Goal: Task Accomplishment & Management: Manage account settings

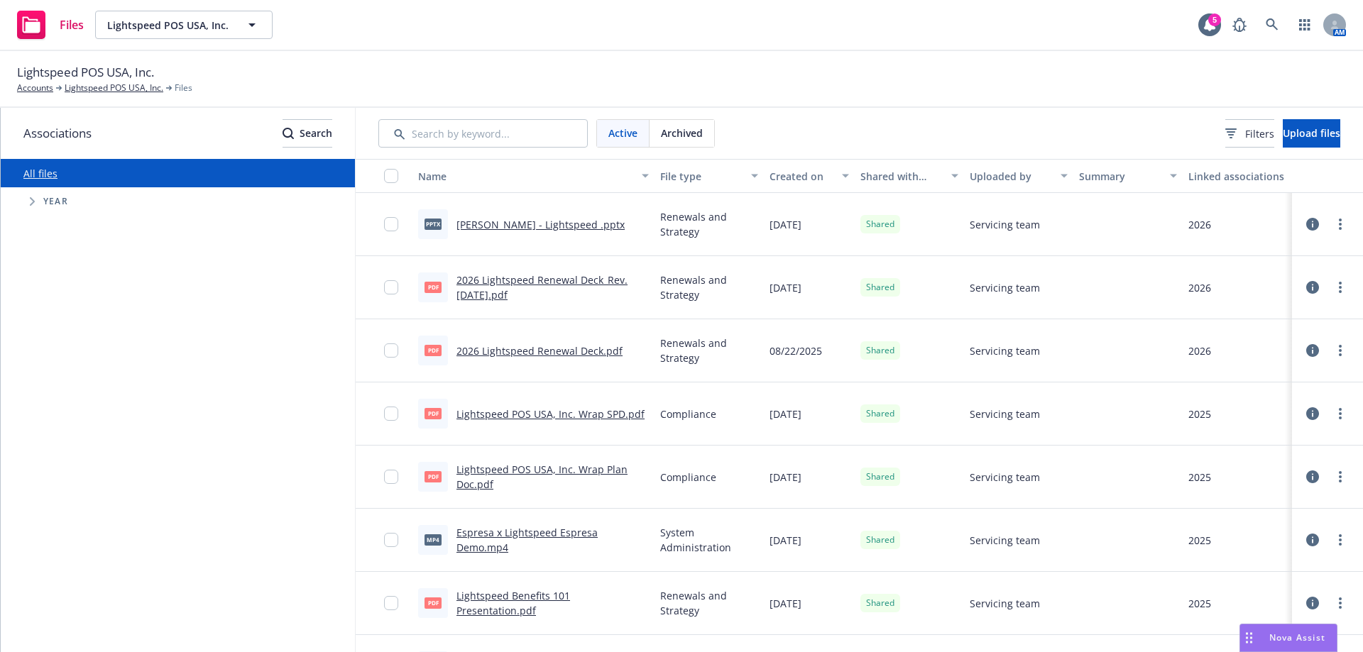
click at [378, 230] on div at bounding box center [384, 224] width 57 height 63
click at [383, 224] on div at bounding box center [384, 224] width 57 height 63
click at [386, 226] on input "checkbox" at bounding box center [391, 224] width 14 height 14
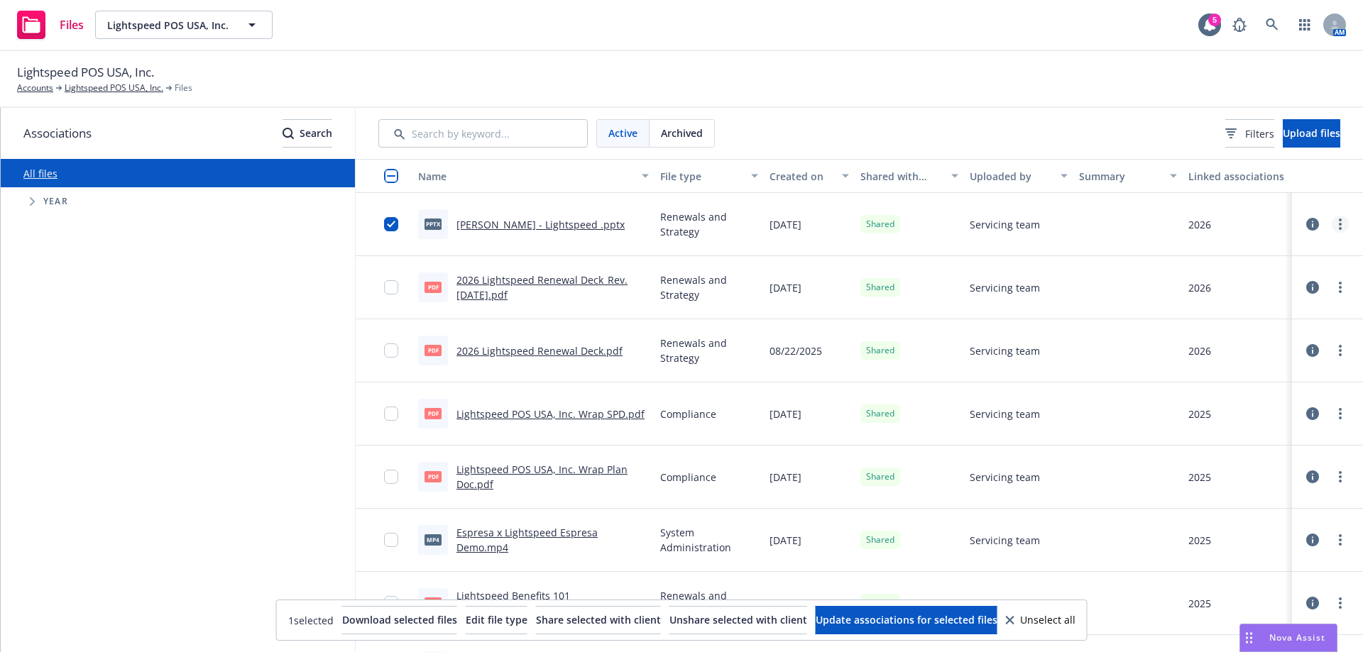
click at [1332, 229] on link "more" at bounding box center [1340, 224] width 17 height 17
click at [1234, 247] on link "Unshare with client" at bounding box center [1266, 253] width 141 height 28
